Goal: Information Seeking & Learning: Find contact information

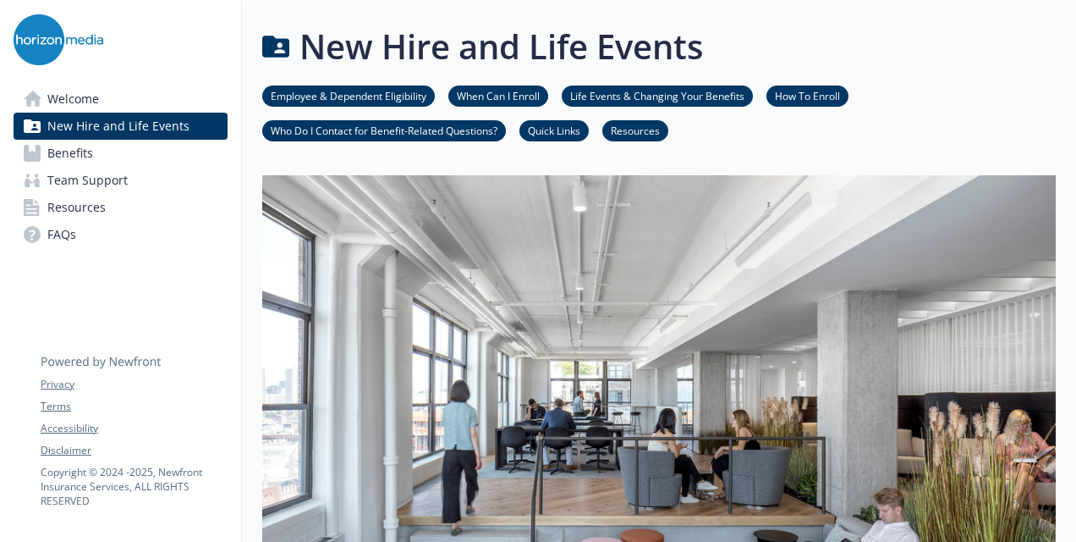
click at [156, 183] on link "Team Support" at bounding box center [121, 180] width 214 height 27
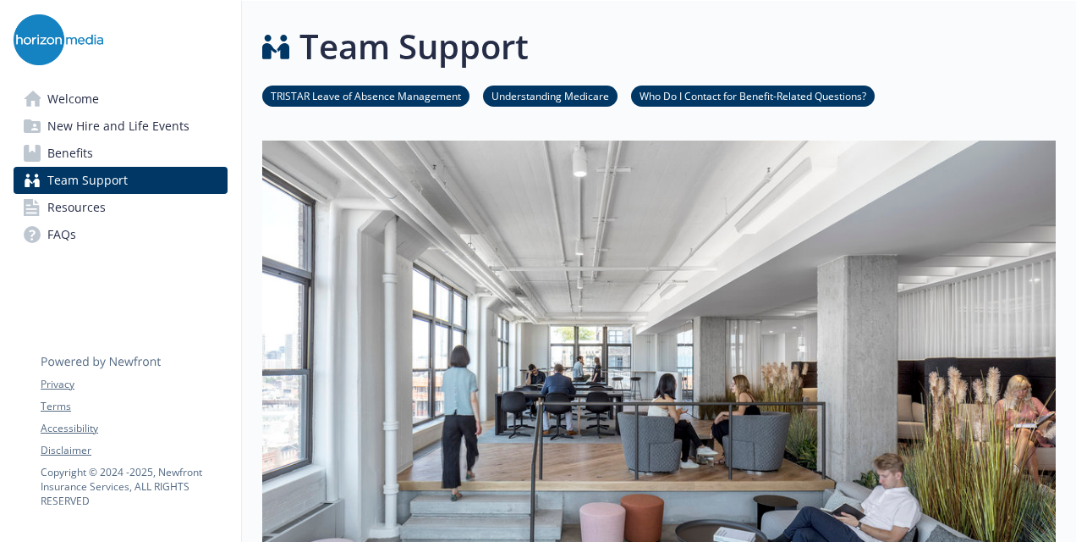
click at [172, 145] on link "Benefits" at bounding box center [121, 153] width 214 height 27
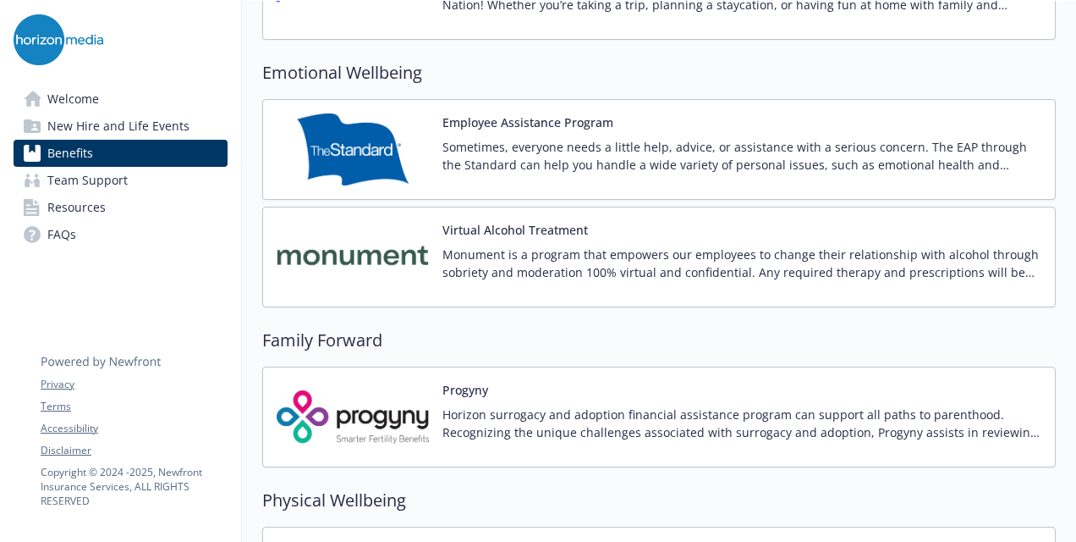
scroll to position [3216, 0]
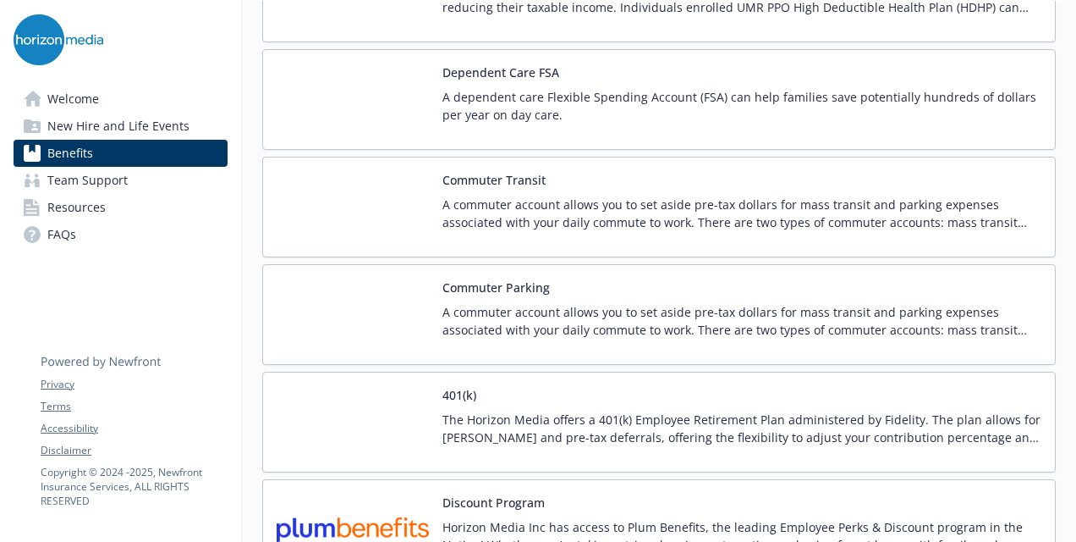
scroll to position [3047, 0]
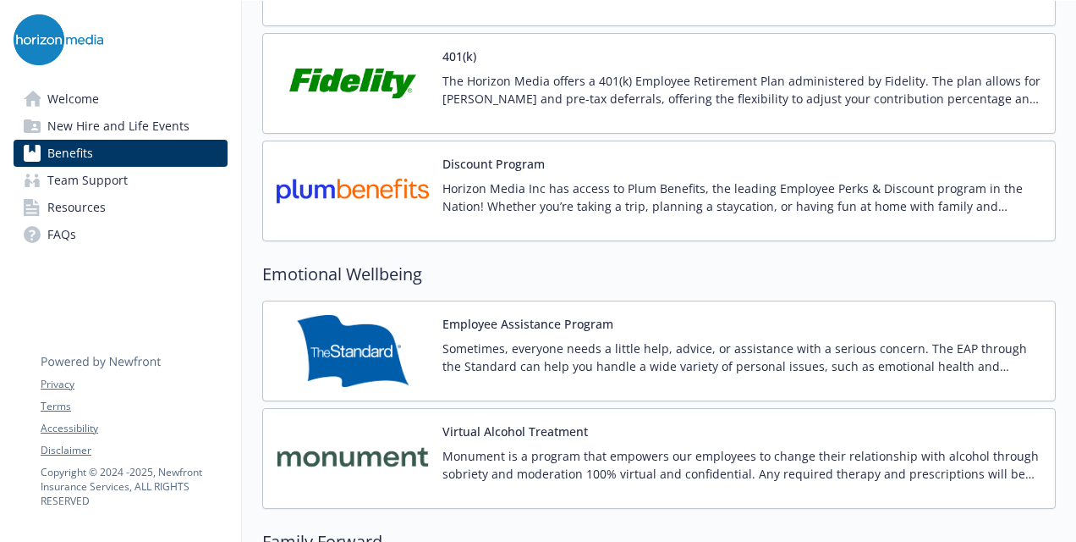
click at [582, 339] on p "Sometimes, everyone needs a little help, advice, or assistance with a serious c…" at bounding box center [742, 357] width 599 height 36
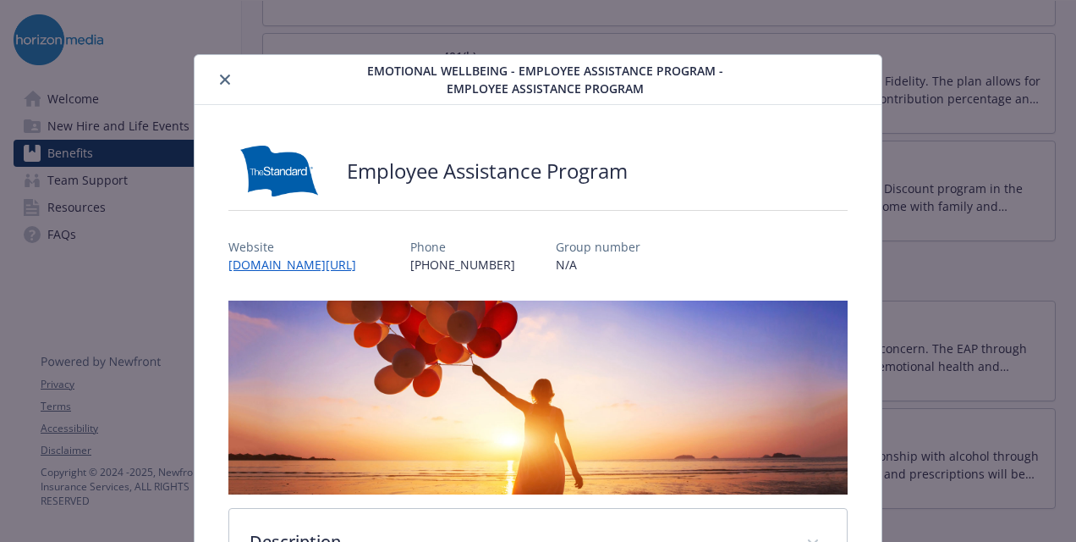
click at [223, 78] on icon "close" at bounding box center [225, 79] width 10 height 10
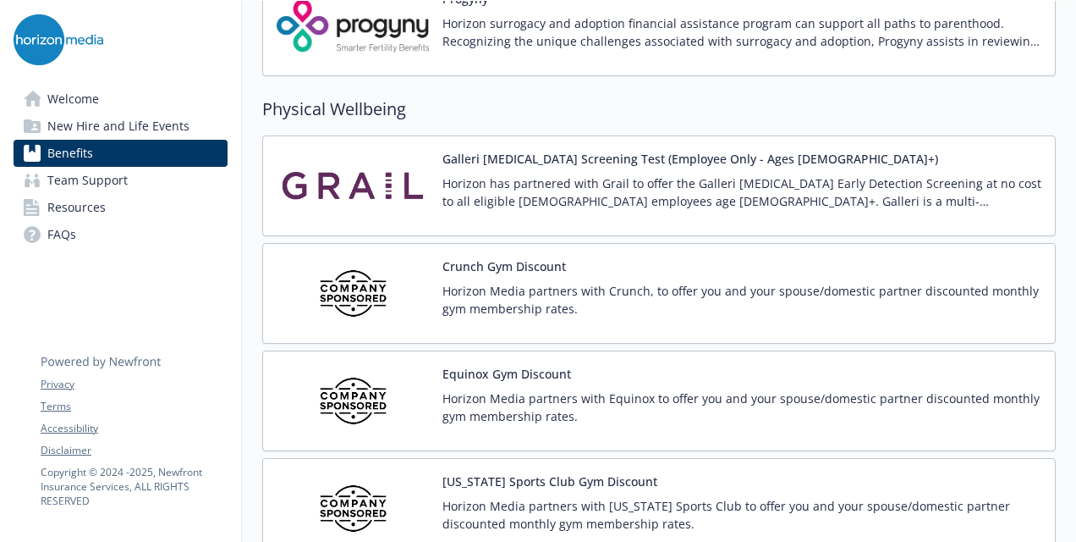
click at [528, 282] on p "Horizon Media partners with Crunch, to offer you and your spouse/domestic partn…" at bounding box center [742, 300] width 599 height 36
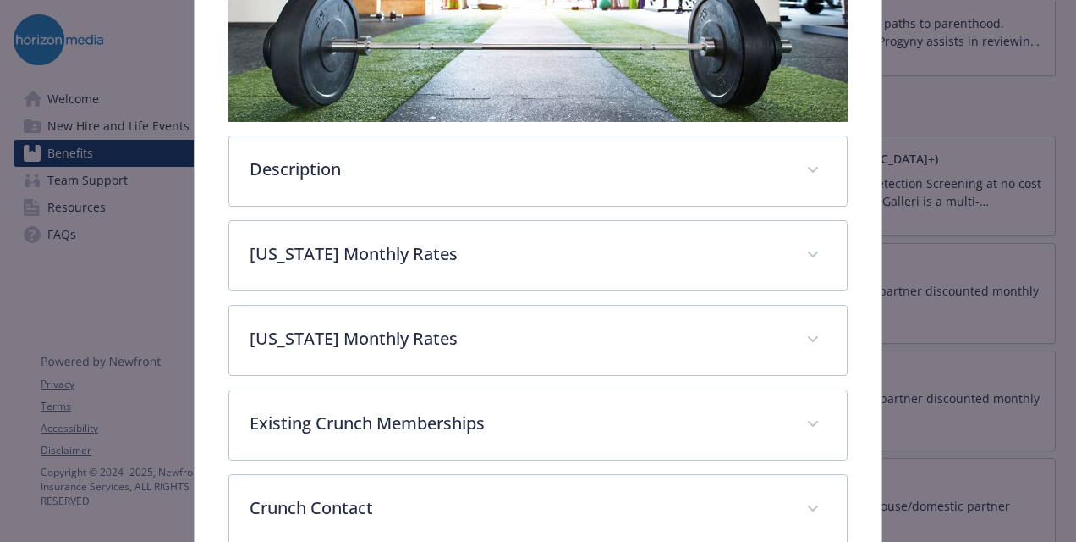
scroll to position [537, 0]
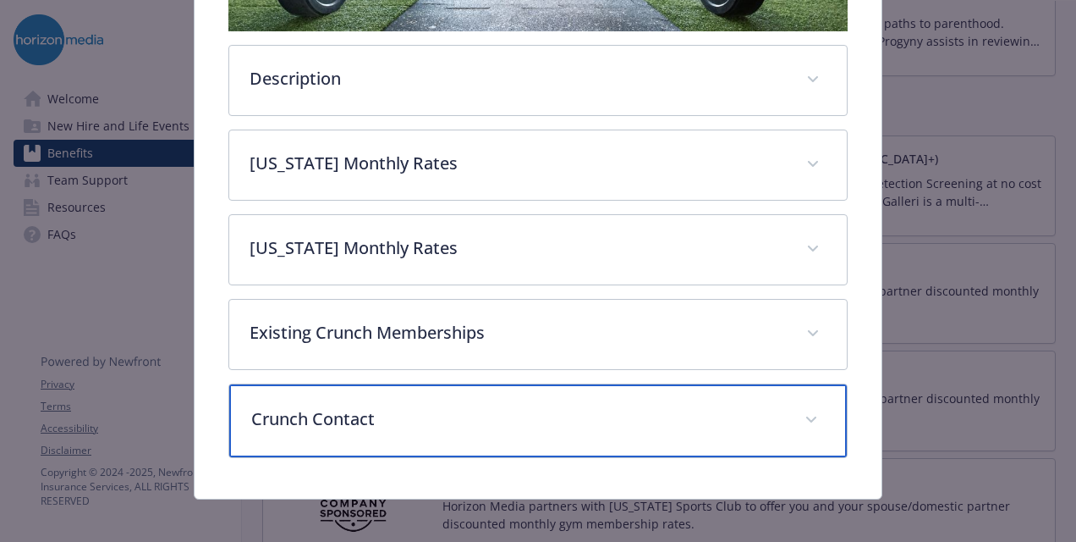
drag, startPoint x: 559, startPoint y: 443, endPoint x: 559, endPoint y: 435, distance: 8.5
click at [559, 441] on div "Crunch Contact" at bounding box center [538, 420] width 618 height 73
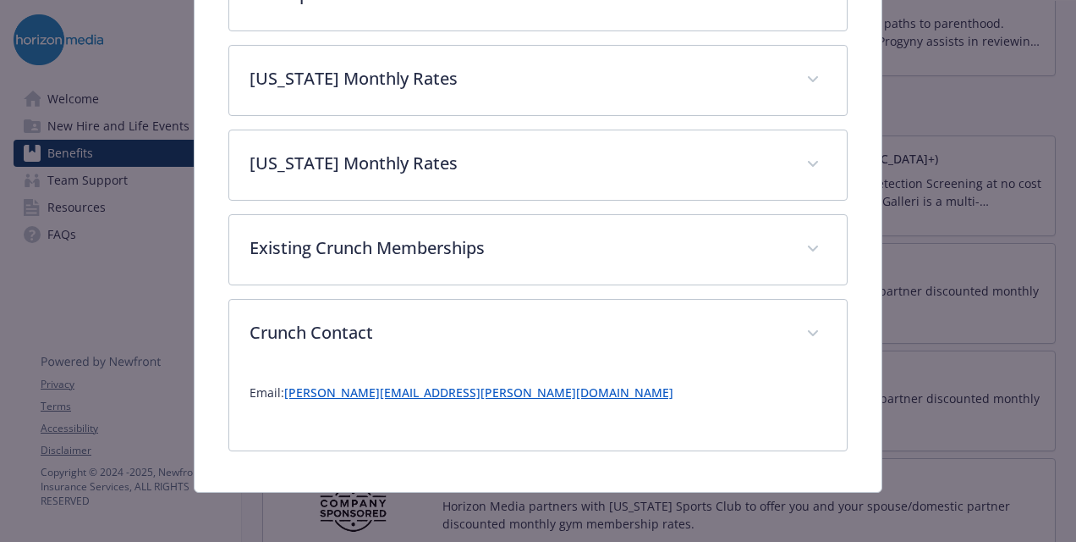
scroll to position [618, 0]
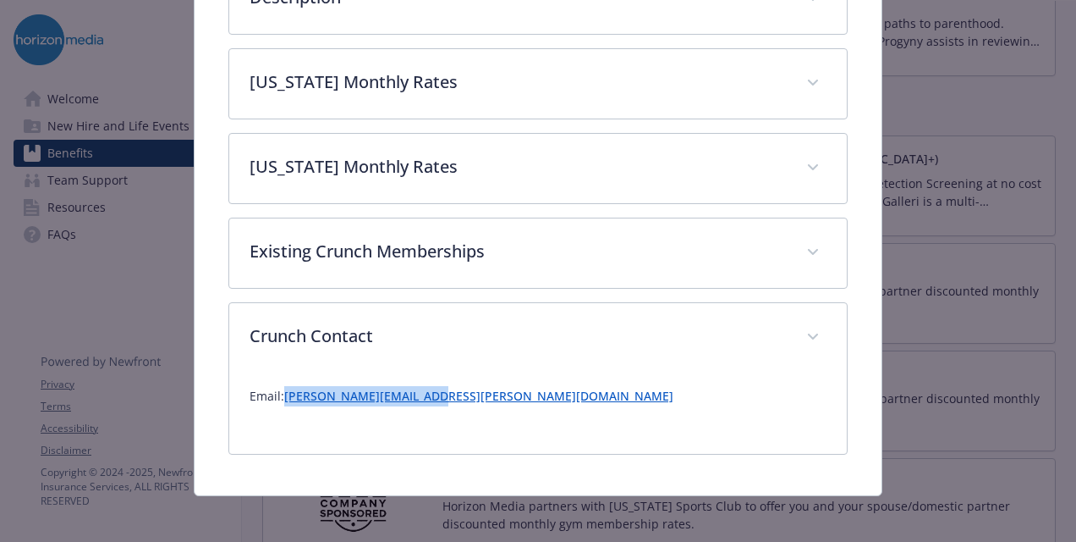
drag, startPoint x: 432, startPoint y: 391, endPoint x: 281, endPoint y: 400, distance: 150.9
click at [281, 400] on div "Email: [PERSON_NAME][EMAIL_ADDRESS][PERSON_NAME][DOMAIN_NAME]" at bounding box center [538, 402] width 577 height 61
copy p "[PERSON_NAME][EMAIL_ADDRESS][PERSON_NAME][DOMAIN_NAME]"
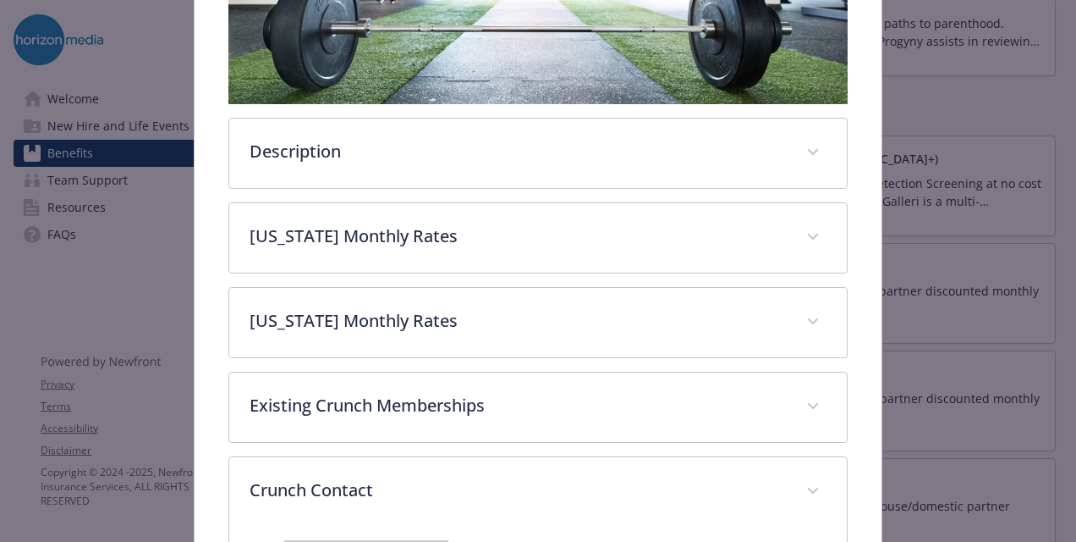
scroll to position [279, 0]
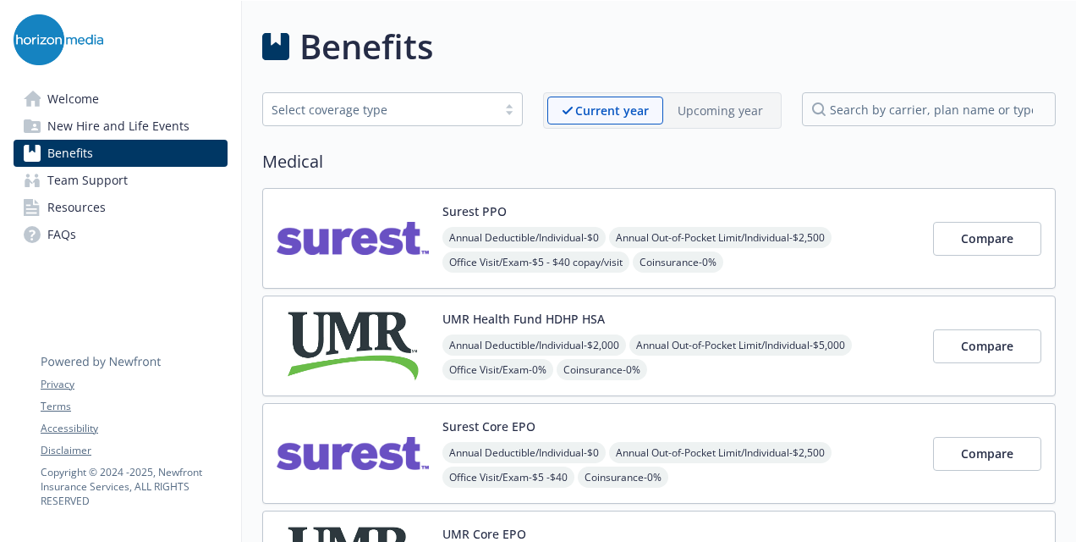
click at [683, 42] on div "Benefits" at bounding box center [659, 46] width 794 height 51
